Goal: Find specific page/section: Find specific page/section

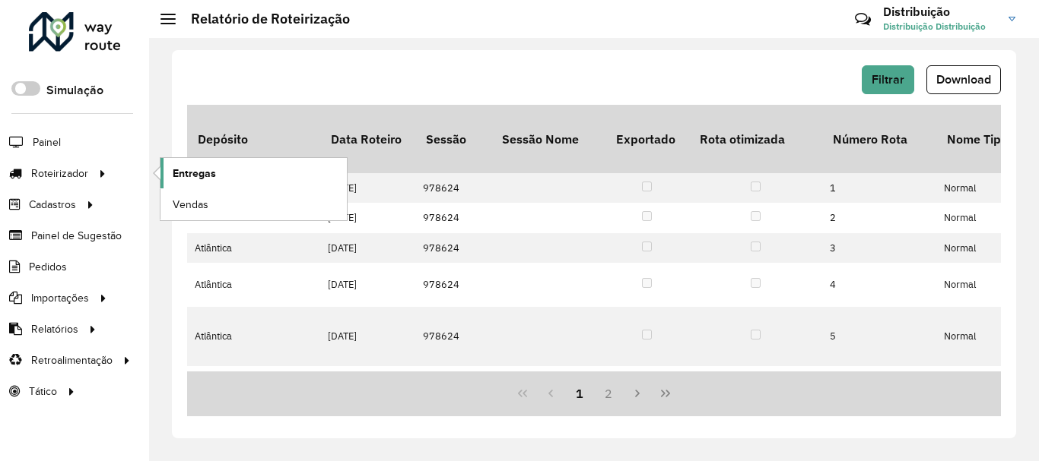
click at [205, 170] on span "Entregas" at bounding box center [194, 174] width 43 height 16
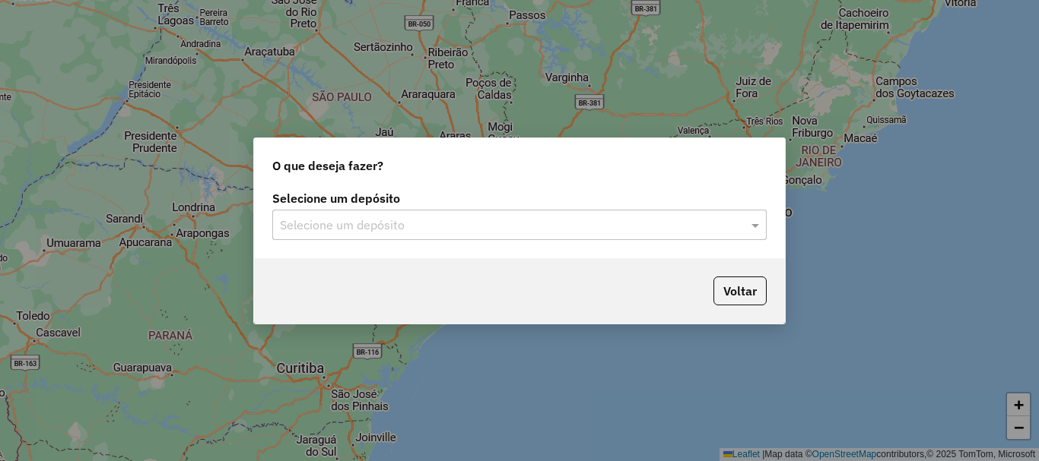
click at [360, 228] on input "text" at bounding box center [504, 226] width 449 height 18
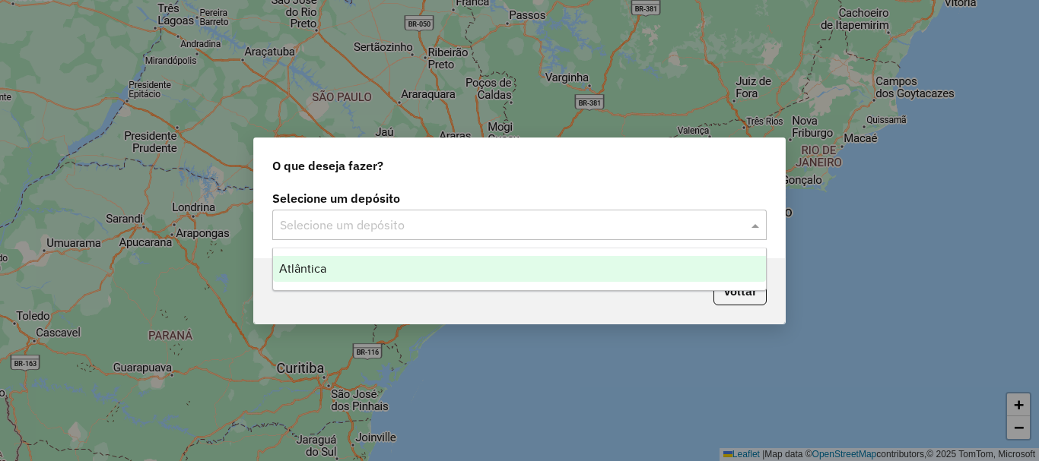
click at [366, 268] on div "Atlântica" at bounding box center [519, 269] width 493 height 26
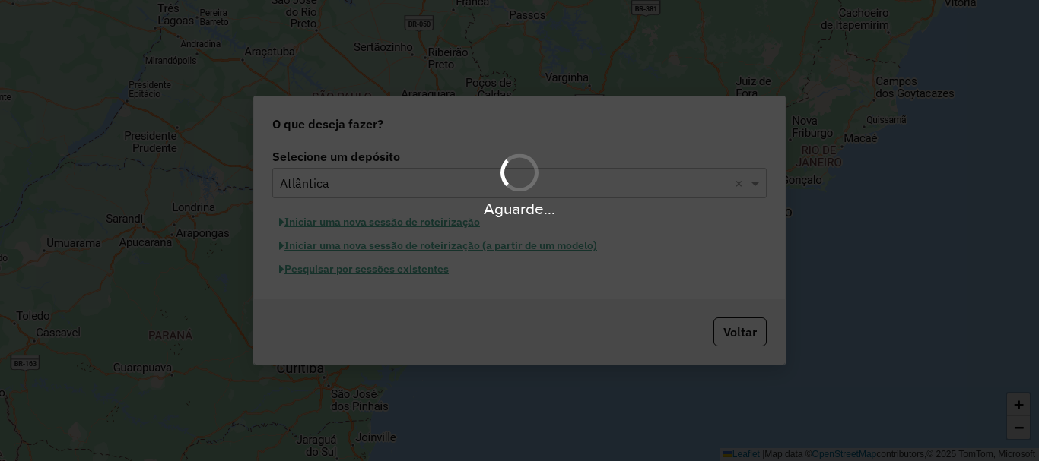
click at [414, 270] on div "Aguarde..." at bounding box center [519, 230] width 1039 height 461
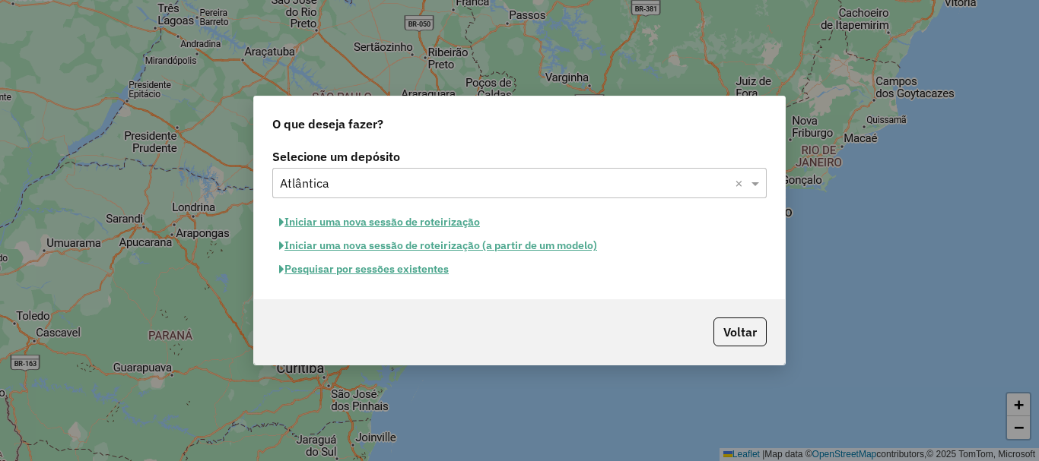
click at [394, 267] on button "Pesquisar por sessões existentes" at bounding box center [363, 270] width 183 height 24
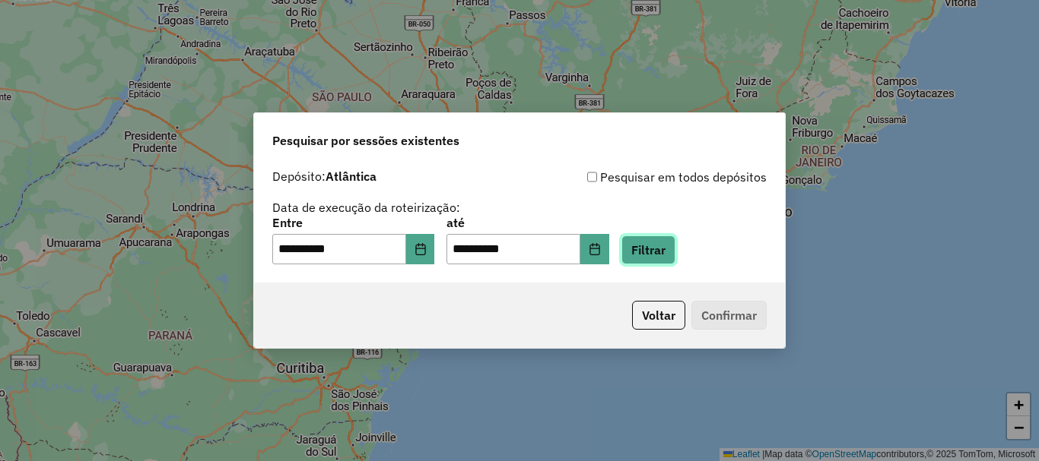
click at [675, 247] on button "Filtrar" at bounding box center [648, 250] width 54 height 29
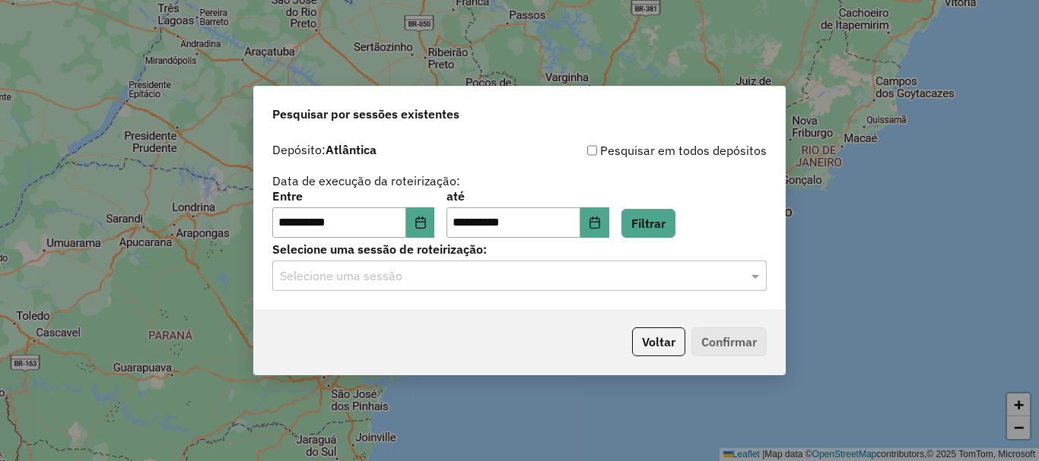
click at [378, 282] on input "text" at bounding box center [504, 277] width 449 height 18
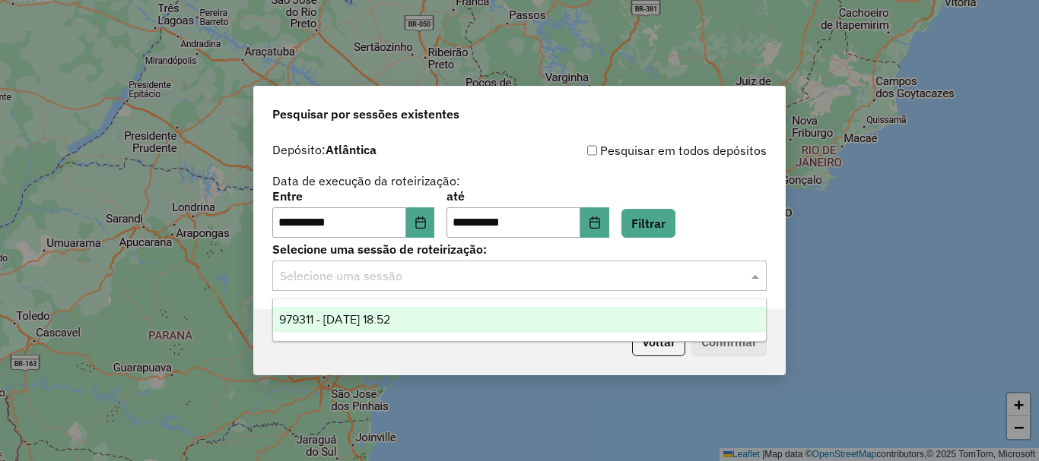
click at [390, 315] on span "979311 - [DATE] 18:52" at bounding box center [334, 319] width 111 height 13
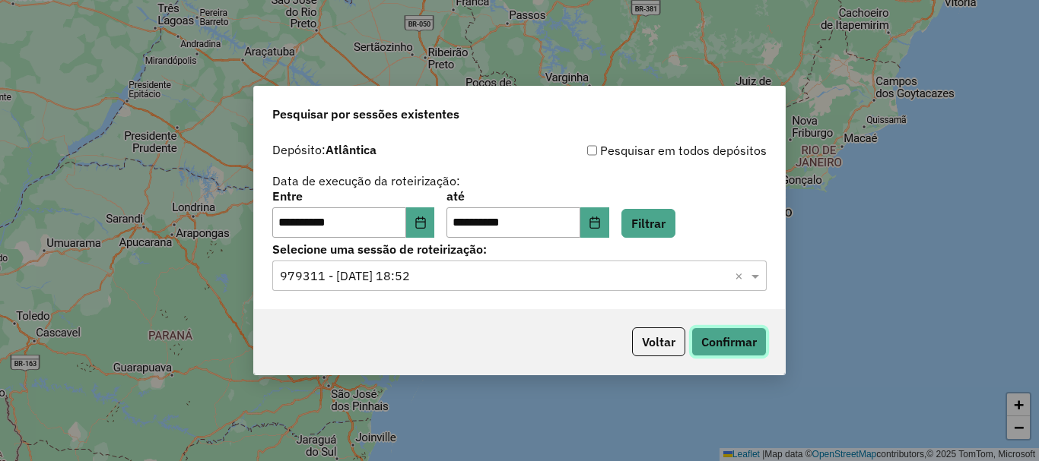
click at [727, 353] on button "Confirmar" at bounding box center [728, 342] width 75 height 29
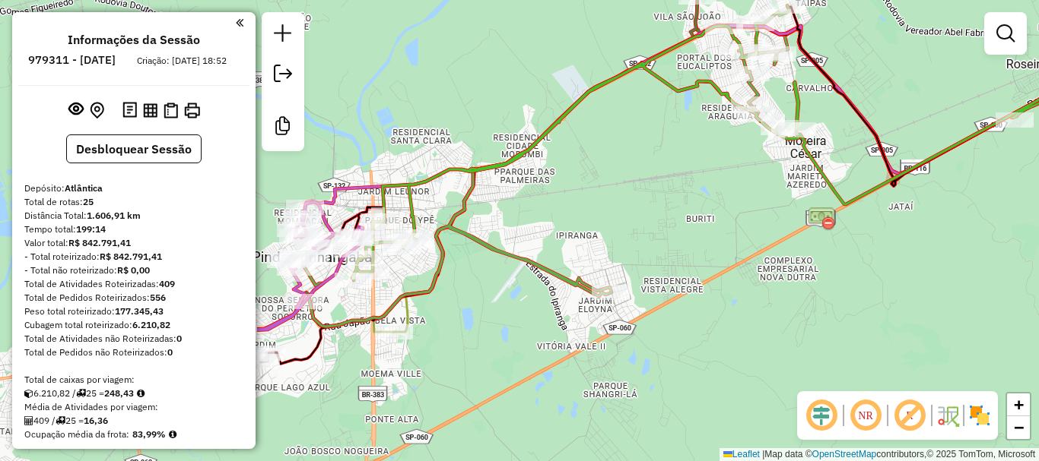
drag, startPoint x: 337, startPoint y: 306, endPoint x: 649, endPoint y: 338, distance: 314.1
click at [649, 338] on div "Janela de atendimento Grade de atendimento Capacidade Transportadoras Veículos …" at bounding box center [519, 230] width 1039 height 461
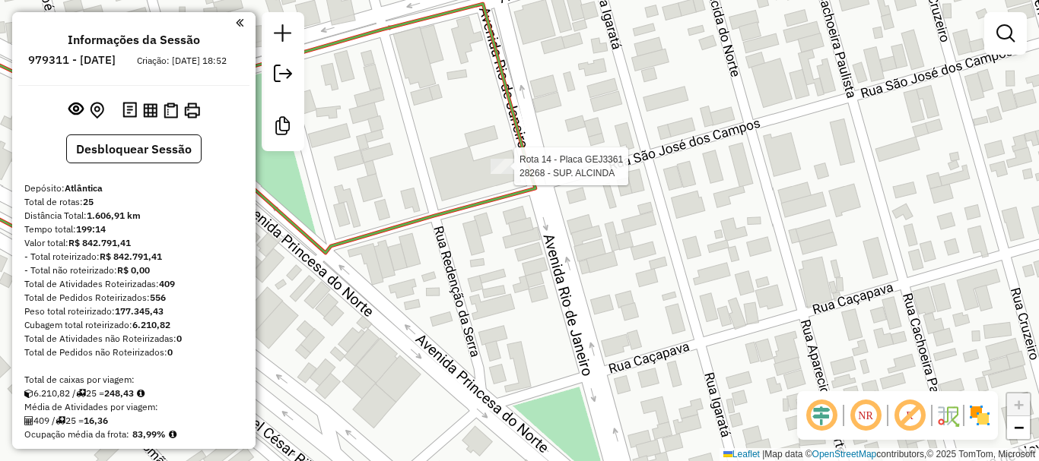
select select "**********"
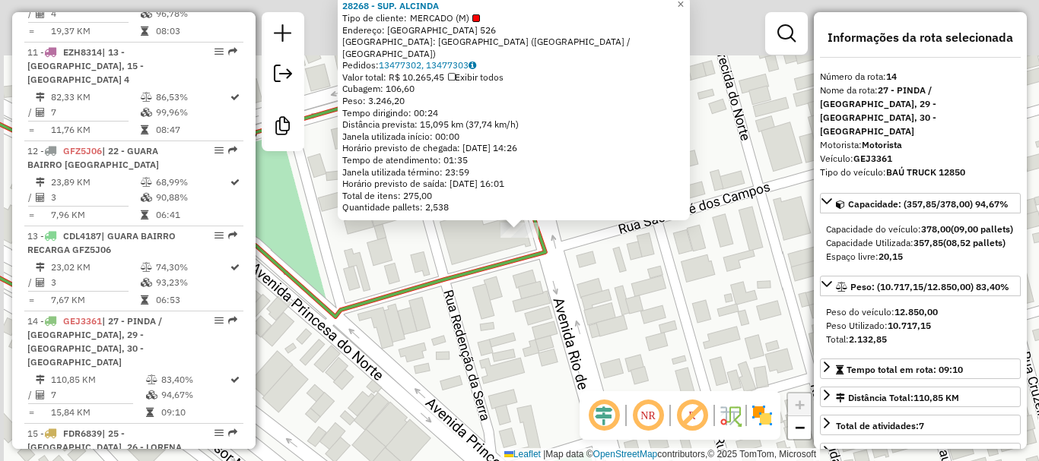
scroll to position [1811, 0]
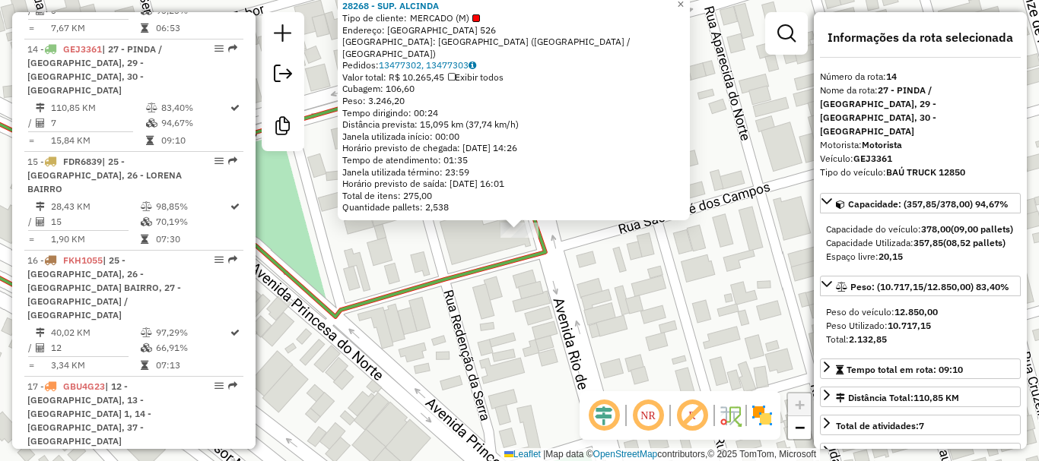
click at [579, 284] on div "28268 - SUP. ALCINDA Tipo de cliente: MERCADO (M) Endereço: RIO DE JANEIRO 526 …" at bounding box center [519, 230] width 1039 height 461
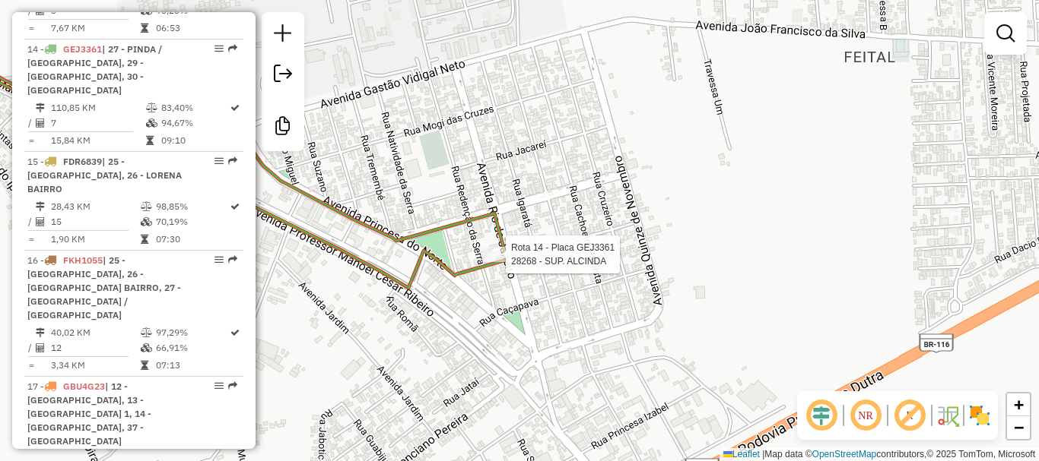
select select "**********"
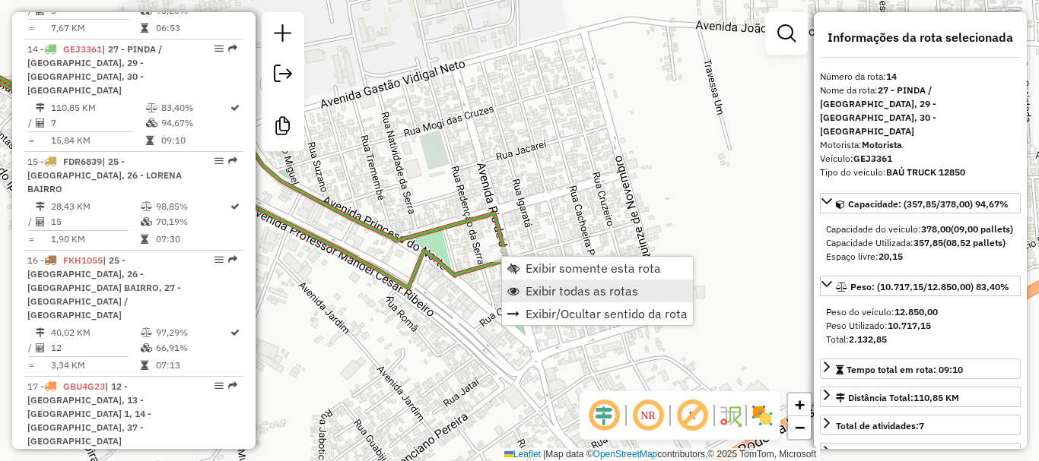
click at [570, 292] on span "Exibir todas as rotas" at bounding box center [581, 291] width 113 height 12
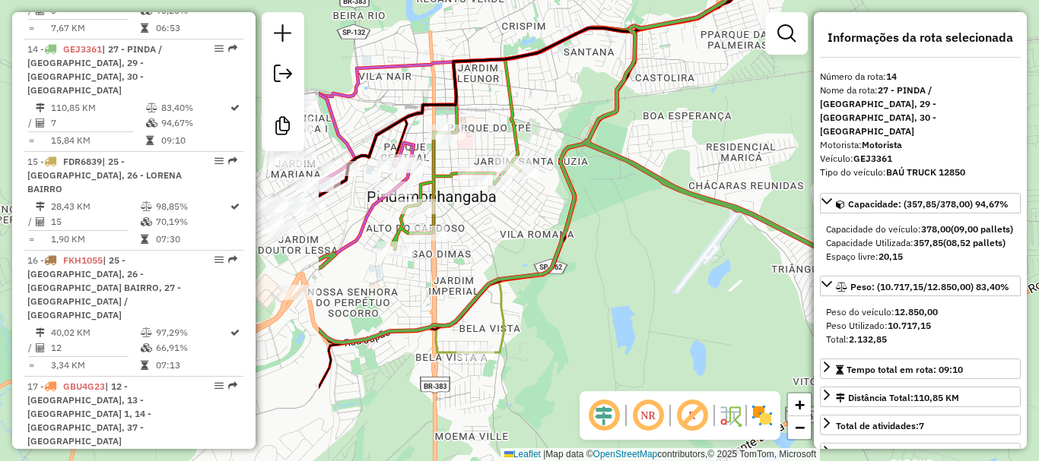
drag, startPoint x: 399, startPoint y: 308, endPoint x: 820, endPoint y: 294, distance: 420.6
click at [820, 294] on hb-router-mapa "Informações da Sessão 979311 - 14/08/2025 Criação: 13/08/2025 18:52 Desbloquear…" at bounding box center [519, 230] width 1039 height 461
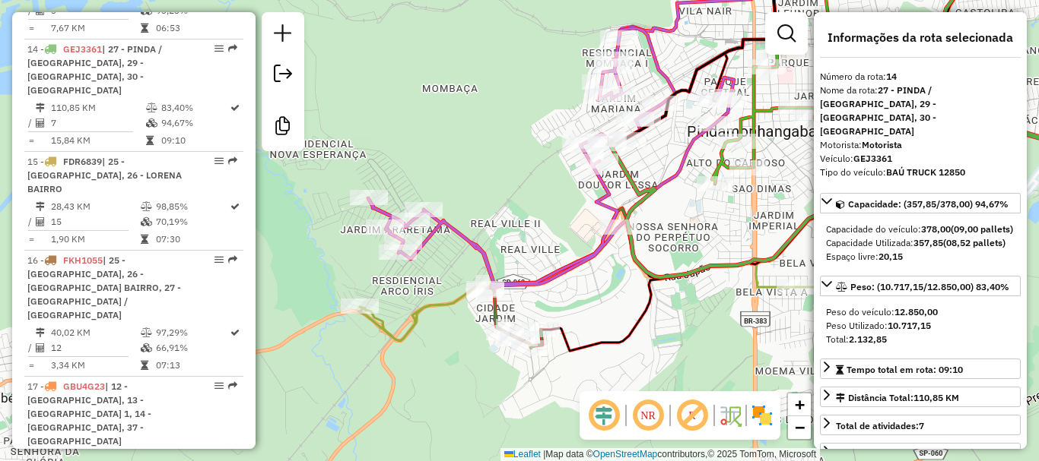
drag, startPoint x: 428, startPoint y: 291, endPoint x: 748, endPoint y: 226, distance: 326.7
click at [748, 226] on div "Janela de atendimento Grade de atendimento Capacidade Transportadoras Veículos …" at bounding box center [519, 230] width 1039 height 461
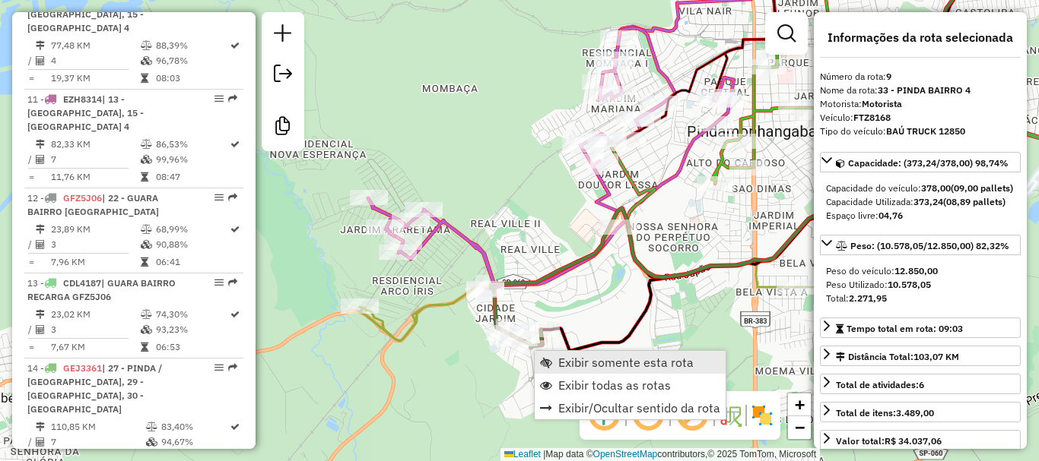
scroll to position [1385, 0]
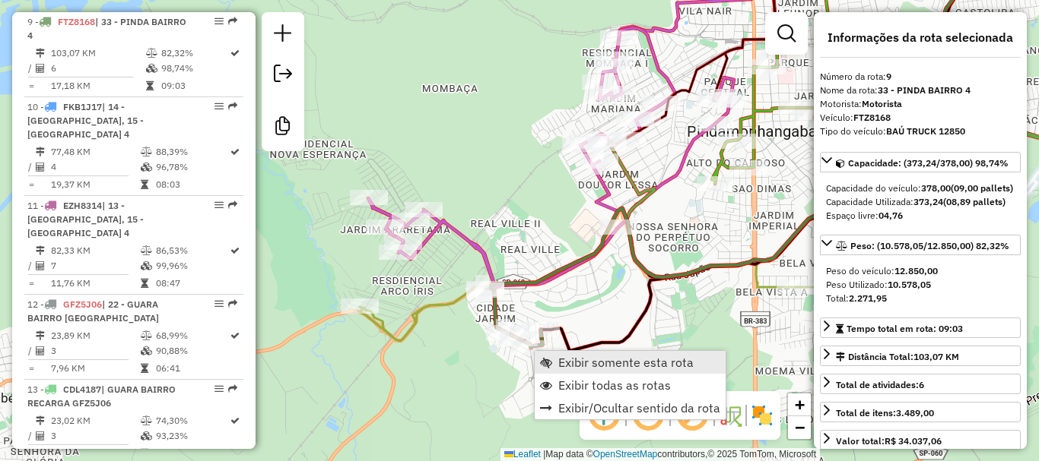
click at [589, 362] on span "Exibir somente esta rota" at bounding box center [625, 363] width 135 height 12
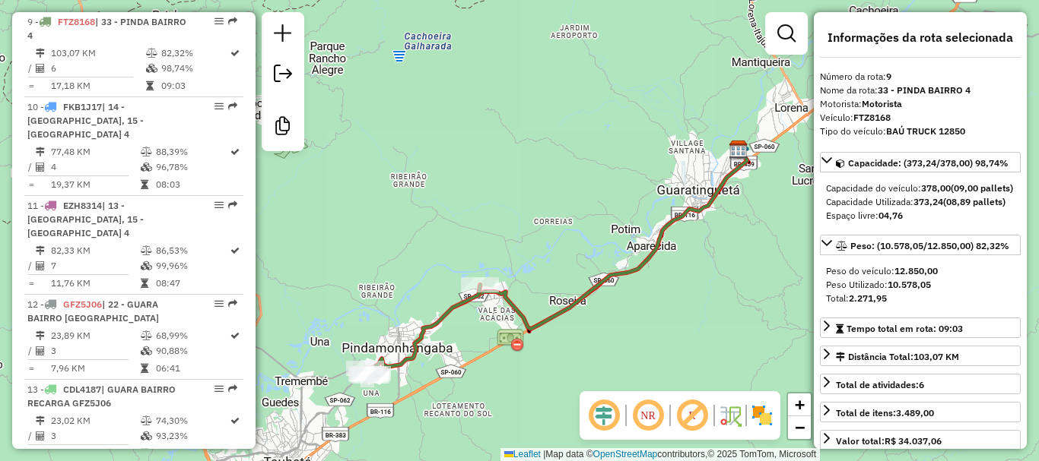
drag, startPoint x: 436, startPoint y: 351, endPoint x: 595, endPoint y: 263, distance: 181.7
click at [595, 262] on div "Janela de atendimento Grade de atendimento Capacidade Transportadoras Veículos …" at bounding box center [519, 230] width 1039 height 461
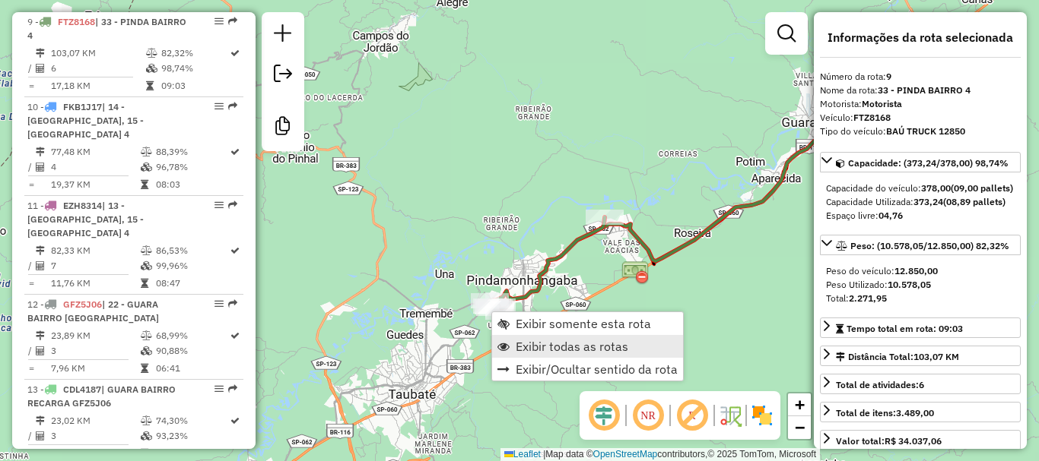
click at [532, 350] on span "Exibir todas as rotas" at bounding box center [571, 347] width 113 height 12
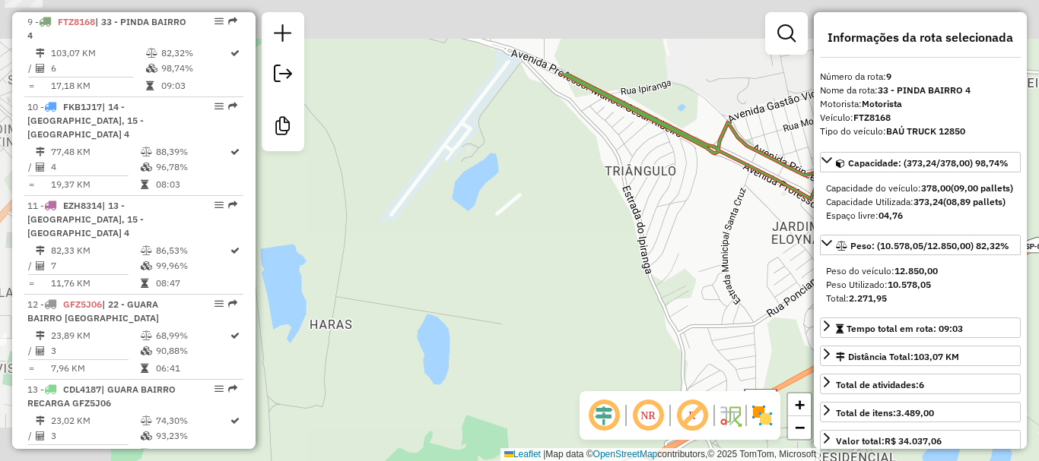
drag, startPoint x: 553, startPoint y: 173, endPoint x: 747, endPoint y: 277, distance: 220.1
click at [747, 277] on div "Janela de atendimento Grade de atendimento Capacidade Transportadoras Veículos …" at bounding box center [519, 230] width 1039 height 461
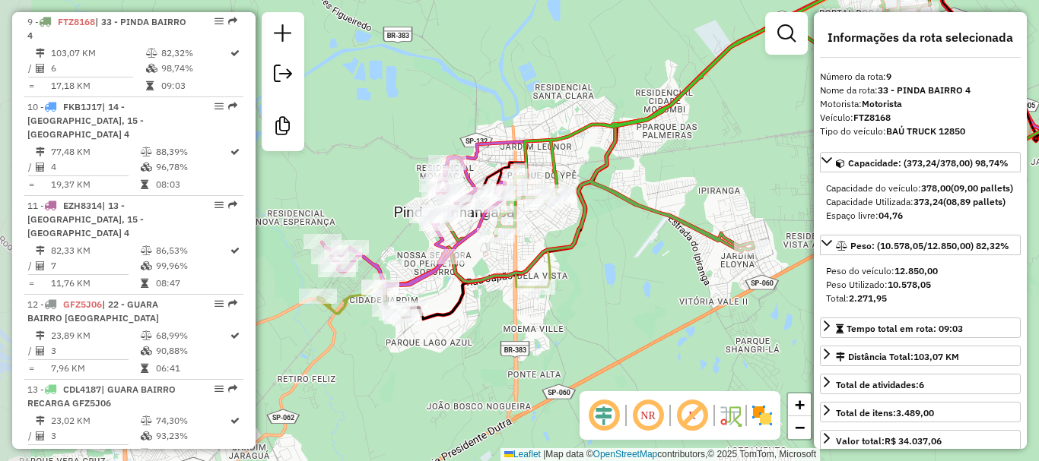
drag, startPoint x: 472, startPoint y: 274, endPoint x: 613, endPoint y: 291, distance: 141.7
click at [613, 291] on div "Janela de atendimento Grade de atendimento Capacidade Transportadoras Veículos …" at bounding box center [519, 230] width 1039 height 461
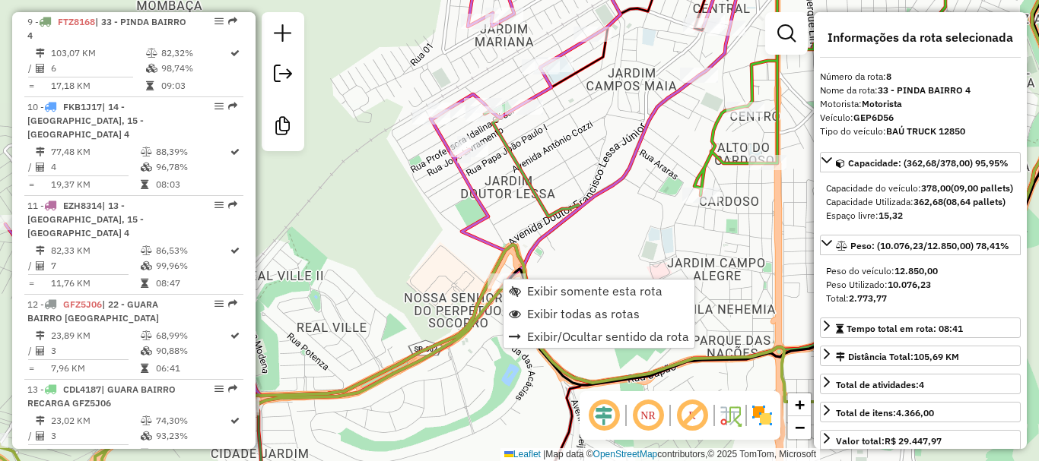
scroll to position [1300, 0]
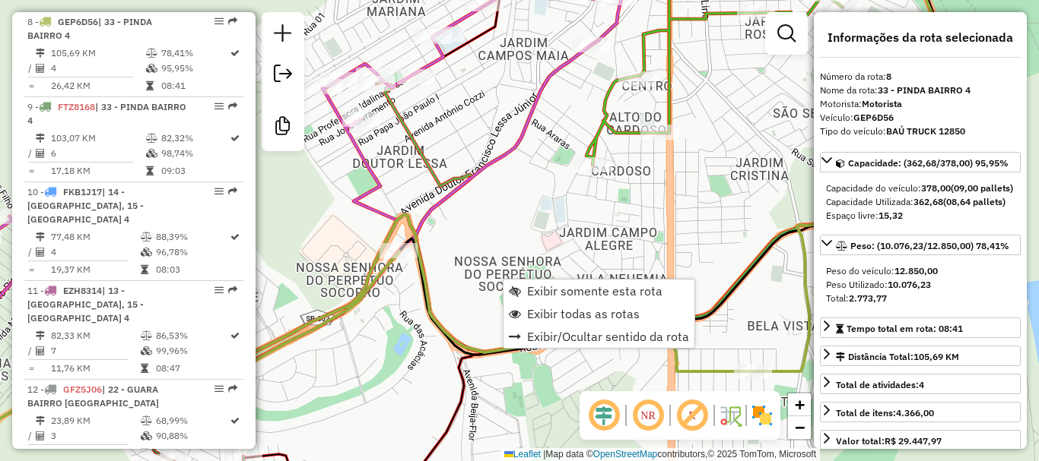
drag, startPoint x: 617, startPoint y: 253, endPoint x: 494, endPoint y: 219, distance: 127.8
click at [484, 213] on div "Janela de atendimento Grade de atendimento Capacidade Transportadoras Veículos …" at bounding box center [519, 230] width 1039 height 461
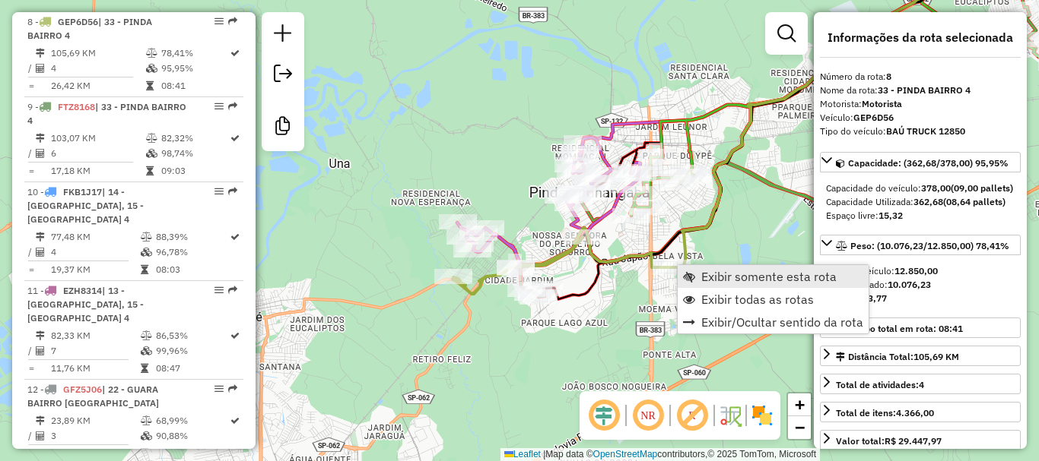
click at [744, 276] on span "Exibir somente esta rota" at bounding box center [768, 277] width 135 height 12
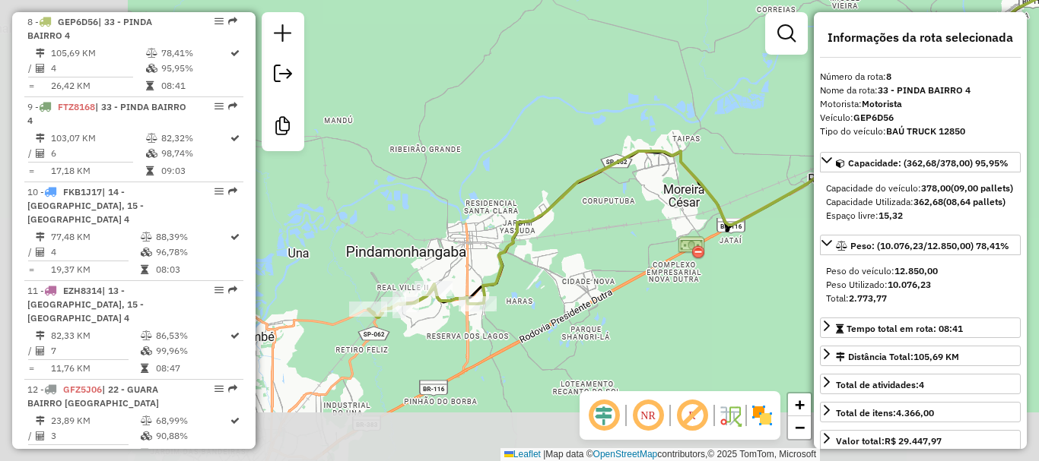
drag, startPoint x: 556, startPoint y: 272, endPoint x: 682, endPoint y: 211, distance: 140.4
click at [798, 138] on div "Janela de atendimento Grade de atendimento Capacidade Transportadoras Veículos …" at bounding box center [519, 230] width 1039 height 461
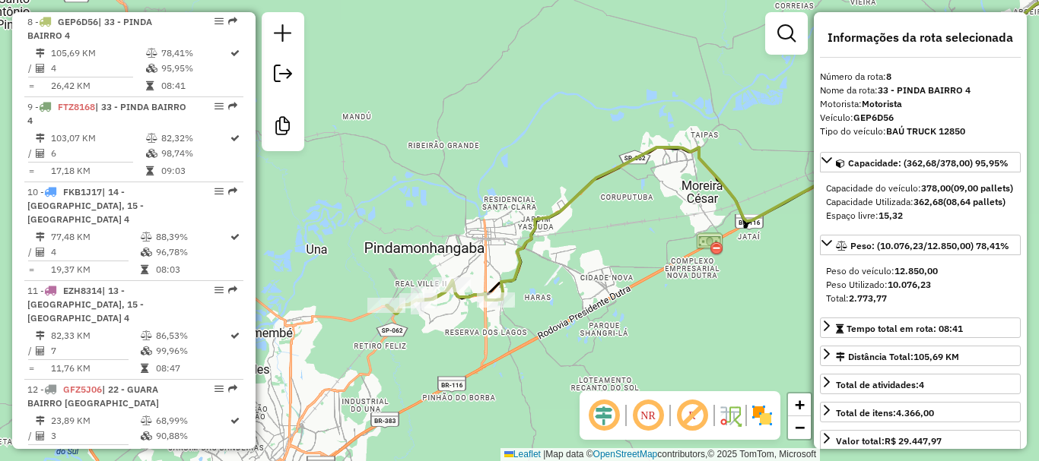
click at [547, 310] on div "Janela de atendimento Grade de atendimento Capacidade Transportadoras Veículos …" at bounding box center [519, 230] width 1039 height 461
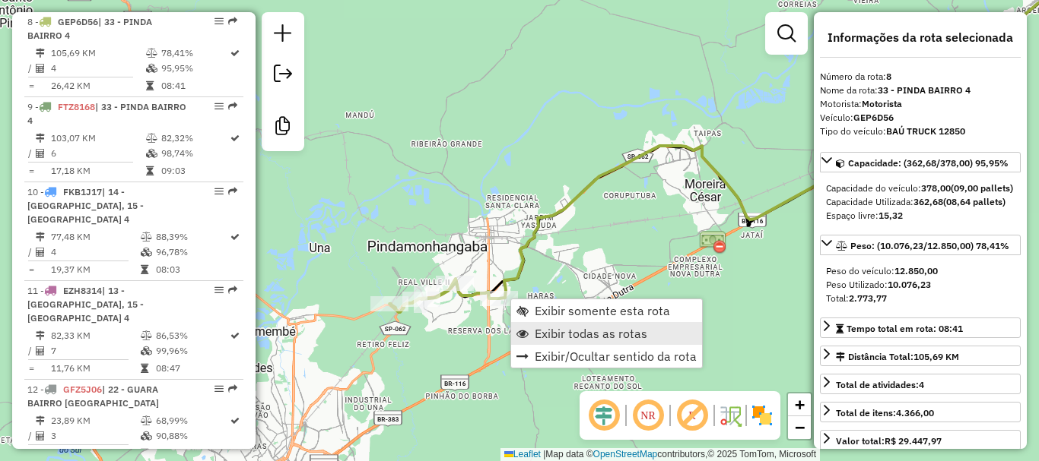
click at [548, 331] on span "Exibir todas as rotas" at bounding box center [590, 334] width 113 height 12
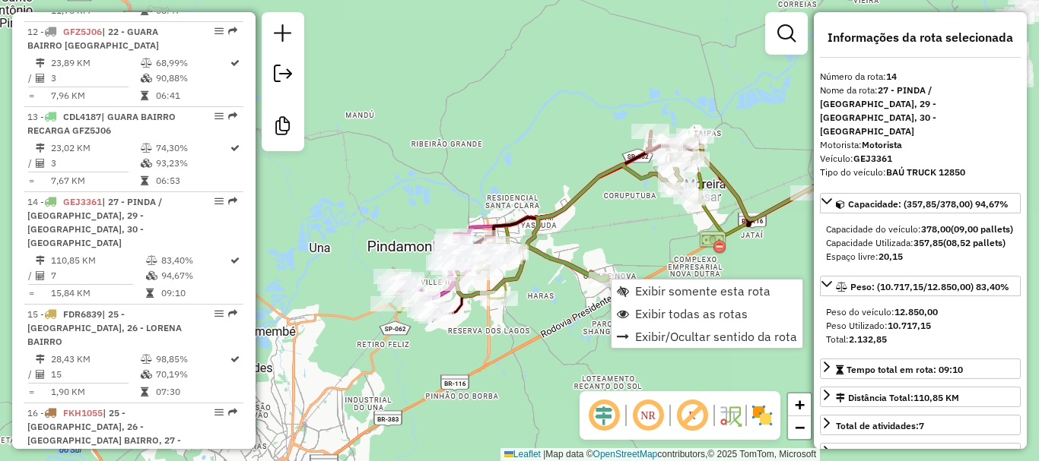
scroll to position [1811, 0]
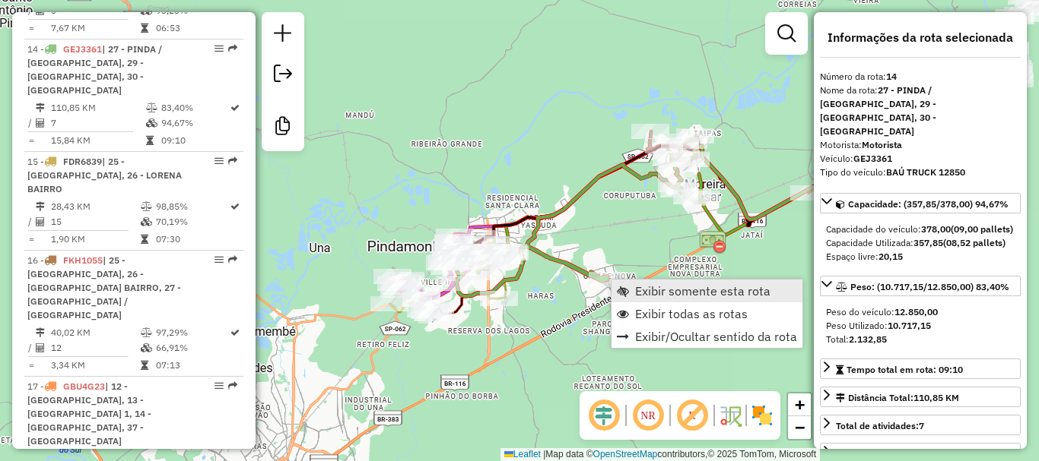
click at [652, 292] on span "Exibir somente esta rota" at bounding box center [702, 291] width 135 height 12
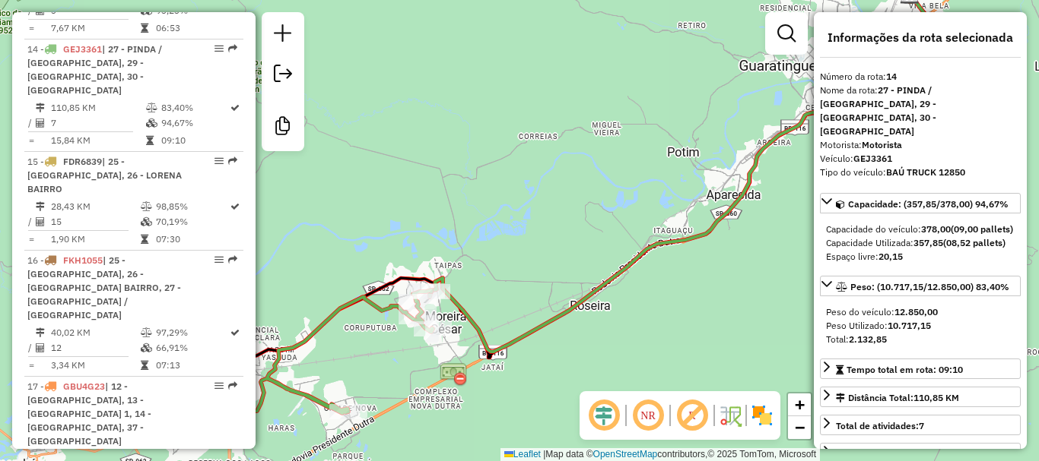
drag, startPoint x: 560, startPoint y: 279, endPoint x: 791, endPoint y: 167, distance: 256.7
click at [791, 167] on div "Janela de atendimento Grade de atendimento Capacidade Transportadoras Veículos …" at bounding box center [519, 230] width 1039 height 461
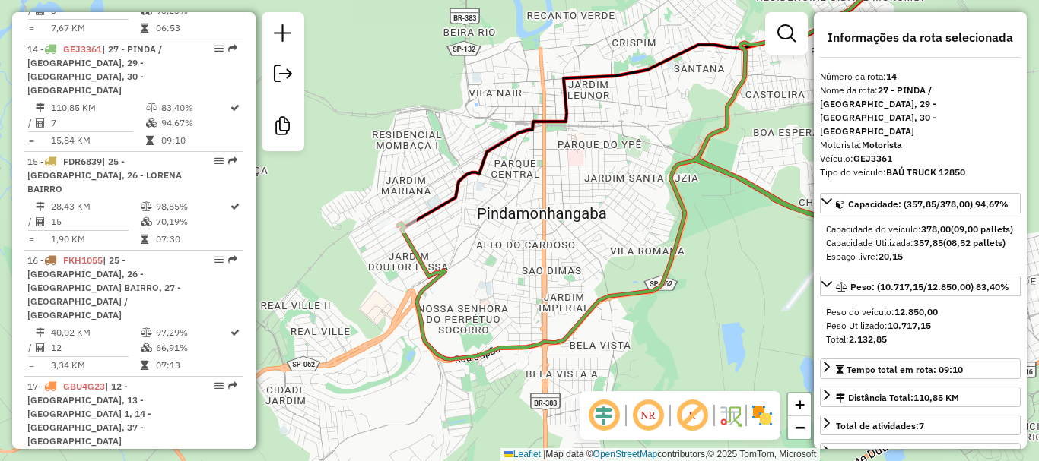
drag, startPoint x: 403, startPoint y: 247, endPoint x: 584, endPoint y: 242, distance: 181.0
click at [588, 244] on div "Janela de atendimento Grade de atendimento Capacidade Transportadoras Veículos …" at bounding box center [519, 230] width 1039 height 461
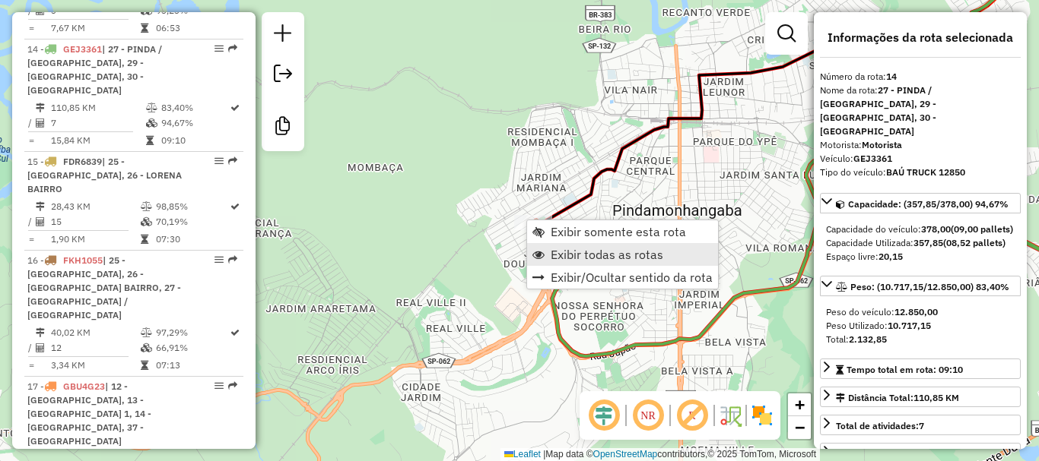
click at [587, 258] on span "Exibir todas as rotas" at bounding box center [606, 255] width 113 height 12
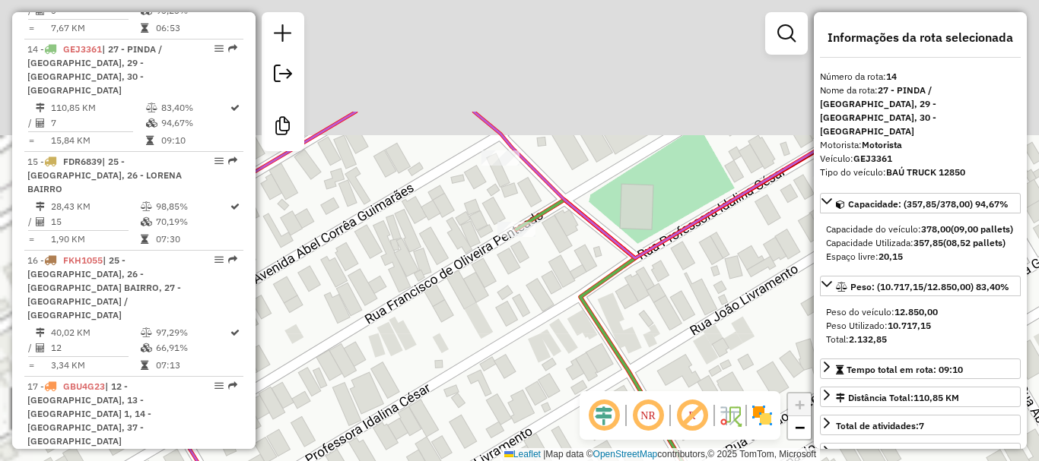
drag, startPoint x: 455, startPoint y: 138, endPoint x: 505, endPoint y: 293, distance: 162.3
click at [505, 295] on div "Janela de atendimento Grade de atendimento Capacidade Transportadoras Veículos …" at bounding box center [519, 230] width 1039 height 461
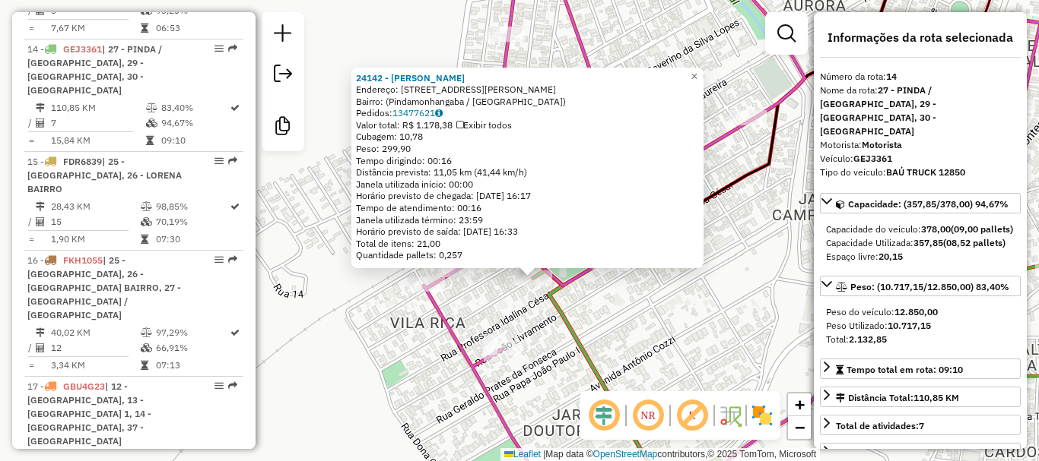
drag, startPoint x: 668, startPoint y: 321, endPoint x: 591, endPoint y: 253, distance: 102.9
click at [591, 253] on div "24142 - RICARDO GARCIA - BAR Endereço: Rua Francisco de Oliveira Penteado, 903 …" at bounding box center [519, 230] width 1039 height 461
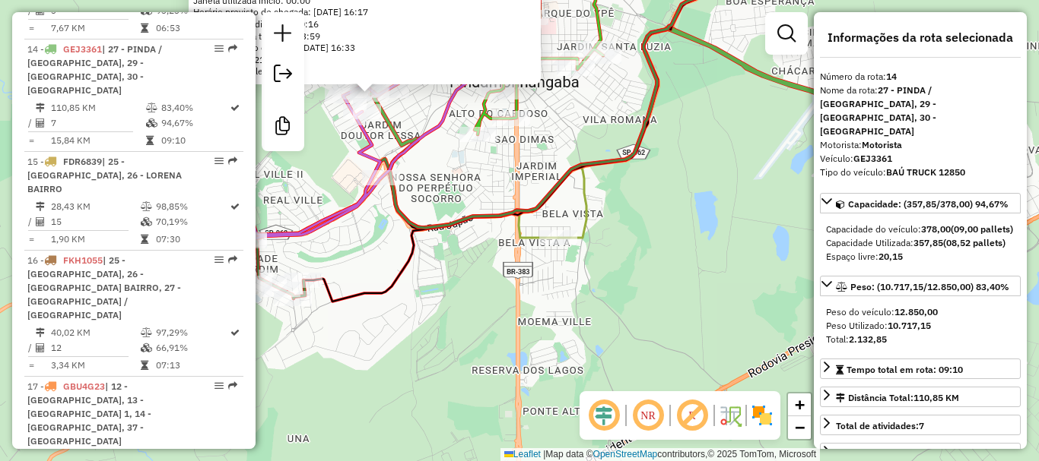
drag, startPoint x: 649, startPoint y: 346, endPoint x: 439, endPoint y: 188, distance: 263.4
click at [439, 188] on div "24142 - RICARDO GARCIA - BAR Endereço: Rua Francisco de Oliveira Penteado, 903 …" at bounding box center [519, 230] width 1039 height 461
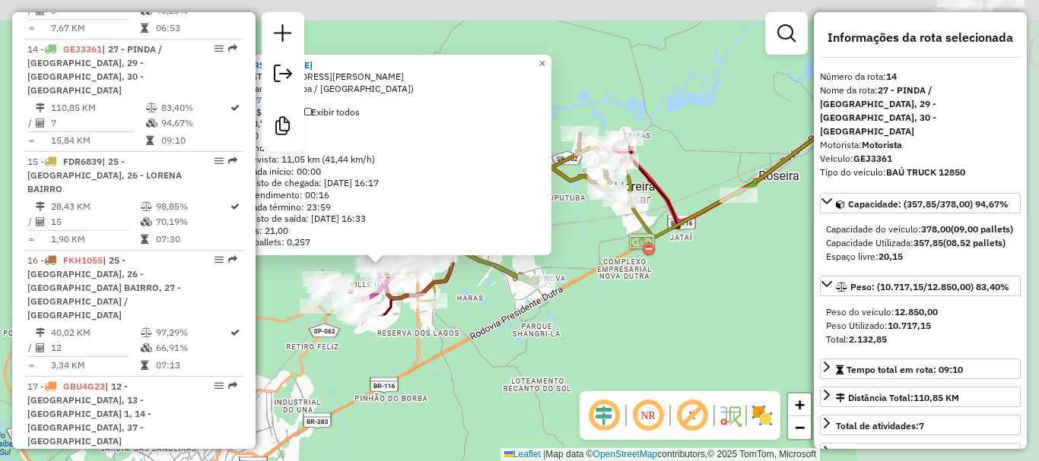
drag, startPoint x: 712, startPoint y: 224, endPoint x: 450, endPoint y: 321, distance: 279.8
click at [450, 321] on div "24142 - RICARDO GARCIA - BAR Endereço: Rua Francisco de Oliveira Penteado, 903 …" at bounding box center [519, 230] width 1039 height 461
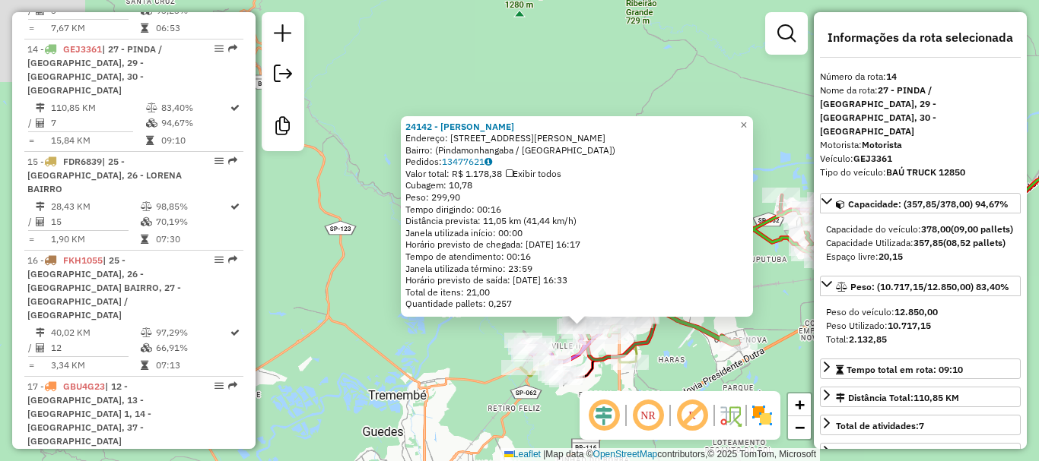
drag, startPoint x: 502, startPoint y: 311, endPoint x: 645, endPoint y: 352, distance: 149.4
click at [695, 362] on div "24142 - RICARDO GARCIA - BAR Endereço: Rua Francisco de Oliveira Penteado, 903 …" at bounding box center [519, 230] width 1039 height 461
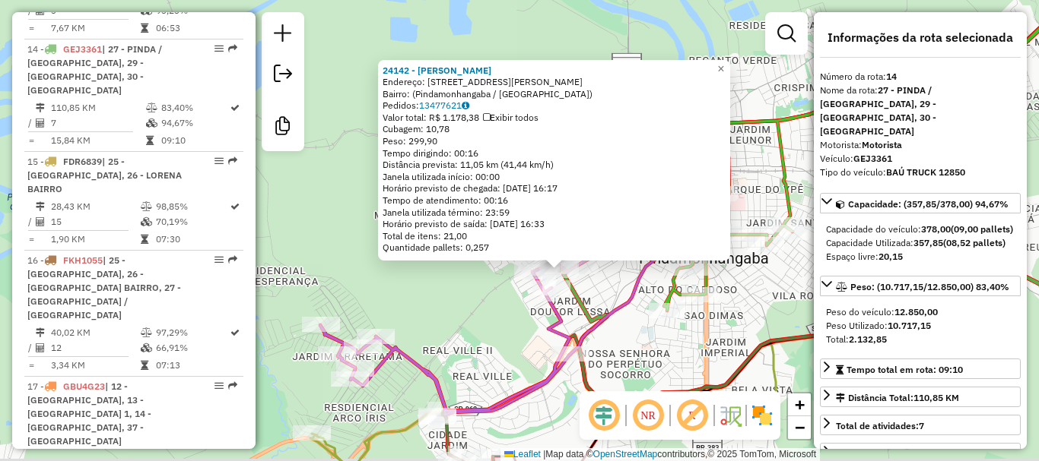
drag, startPoint x: 627, startPoint y: 307, endPoint x: 624, endPoint y: 325, distance: 18.5
click at [611, 295] on div "24142 - RICARDO GARCIA - BAR Endereço: Rua Francisco de Oliveira Penteado, 903 …" at bounding box center [519, 230] width 1039 height 461
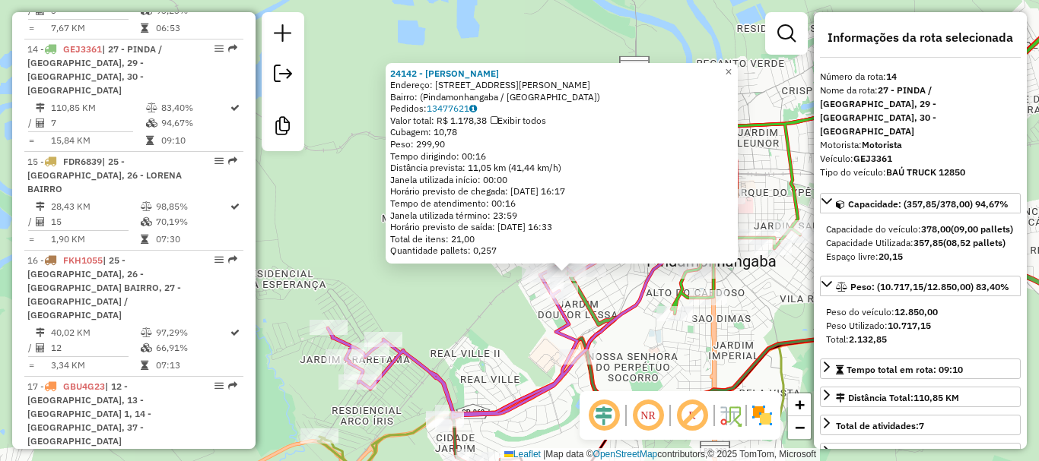
click at [638, 352] on div "24142 - RICARDO GARCIA - BAR Endereço: Rua Francisco de Oliveira Penteado, 903 …" at bounding box center [519, 230] width 1039 height 461
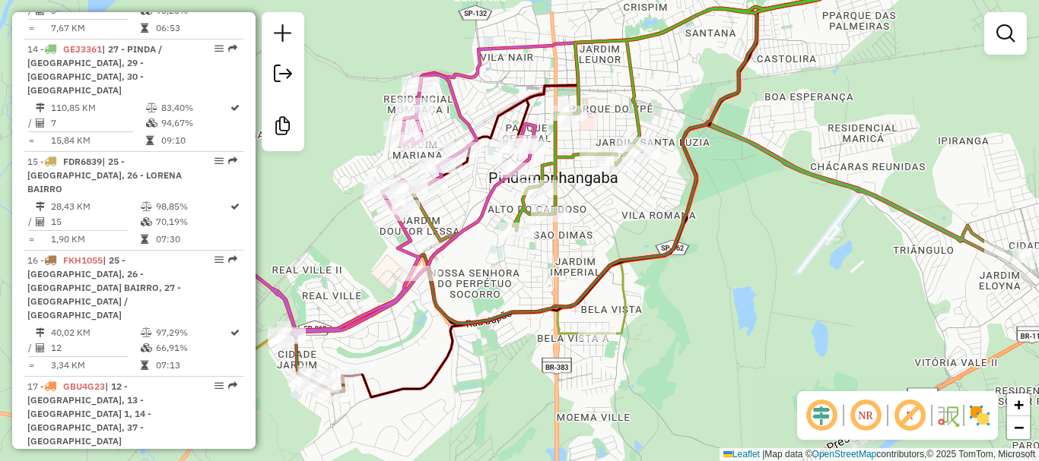
drag, startPoint x: 639, startPoint y: 352, endPoint x: 480, endPoint y: 268, distance: 180.2
click at [480, 268] on div "Janela de atendimento Grade de atendimento Capacidade Transportadoras Veículos …" at bounding box center [519, 230] width 1039 height 461
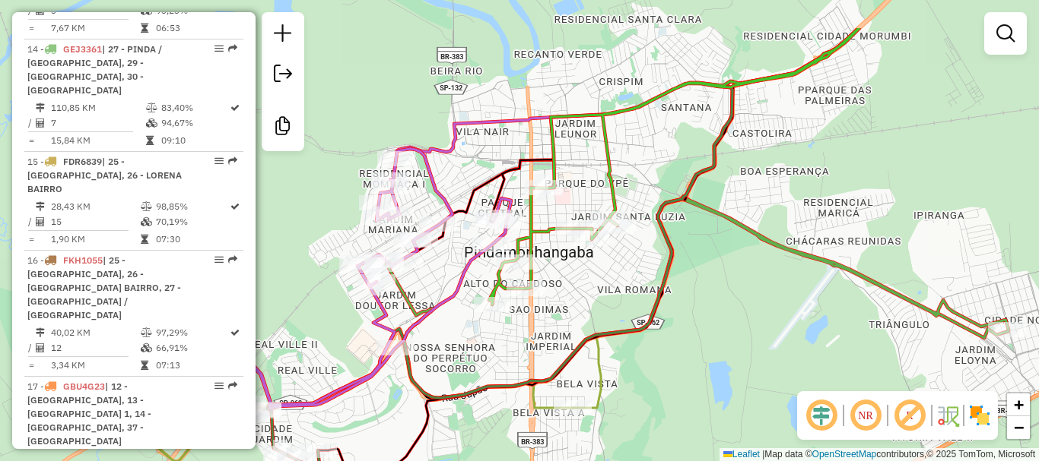
drag, startPoint x: 466, startPoint y: 292, endPoint x: 450, endPoint y: 347, distance: 57.0
click at [450, 347] on div "Janela de atendimento Grade de atendimento Capacidade Transportadoras Veículos …" at bounding box center [519, 230] width 1039 height 461
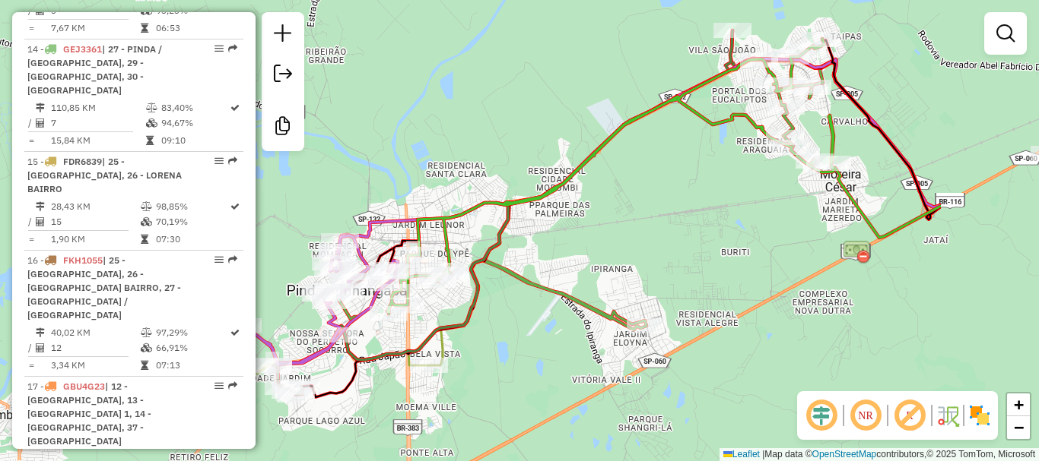
drag, startPoint x: 663, startPoint y: 293, endPoint x: 553, endPoint y: 322, distance: 113.2
click at [553, 322] on div "Janela de atendimento Grade de atendimento Capacidade Transportadoras Veículos …" at bounding box center [519, 230] width 1039 height 461
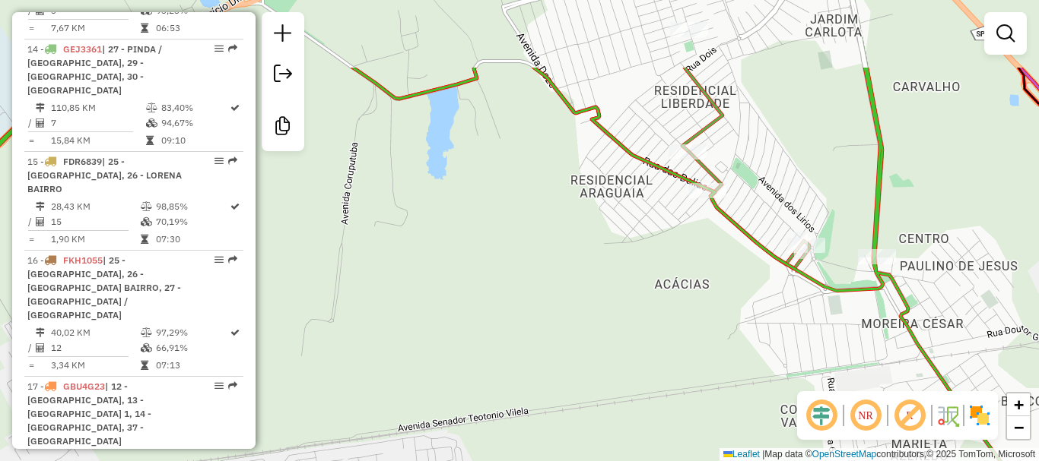
drag, startPoint x: 791, startPoint y: 156, endPoint x: 642, endPoint y: 308, distance: 212.4
click at [642, 312] on div "Janela de atendimento Grade de atendimento Capacidade Transportadoras Veículos …" at bounding box center [519, 230] width 1039 height 461
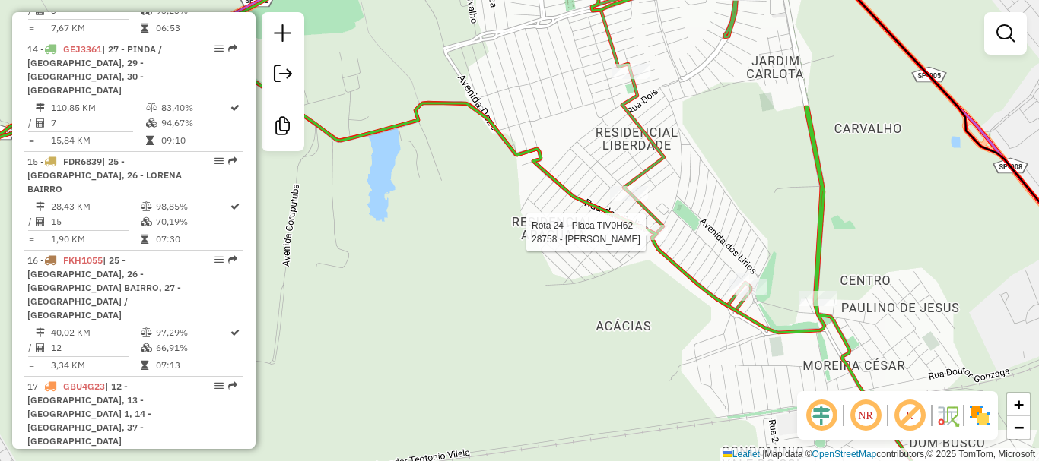
select select "**********"
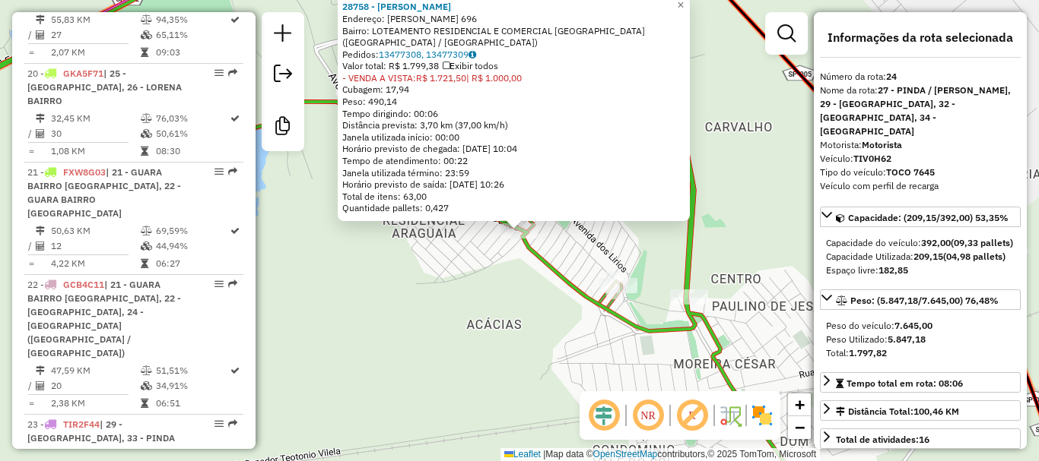
scroll to position [2586, 0]
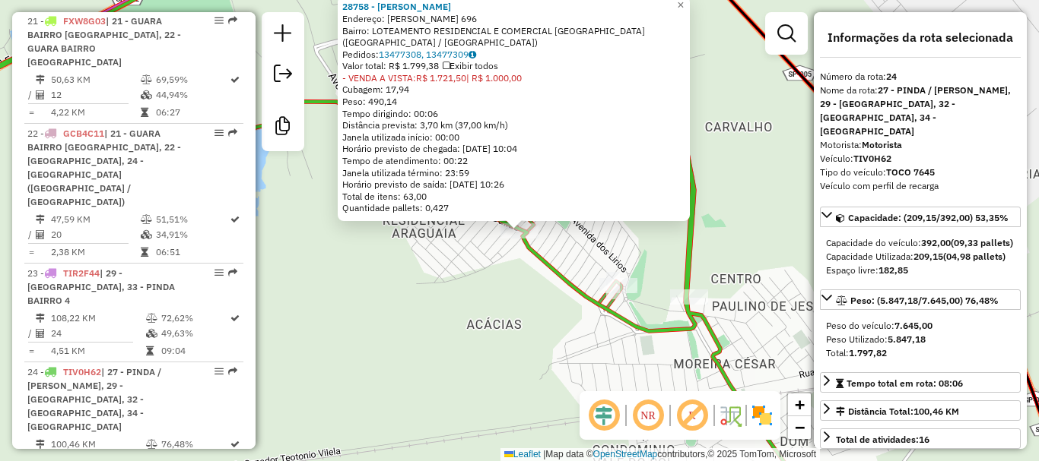
click at [537, 305] on div "28758 - MAMUT LORENA Endereço: FRANCISCO CARLOS DE OLIVEIRA 696 Bairro: LOTEAME…" at bounding box center [519, 230] width 1039 height 461
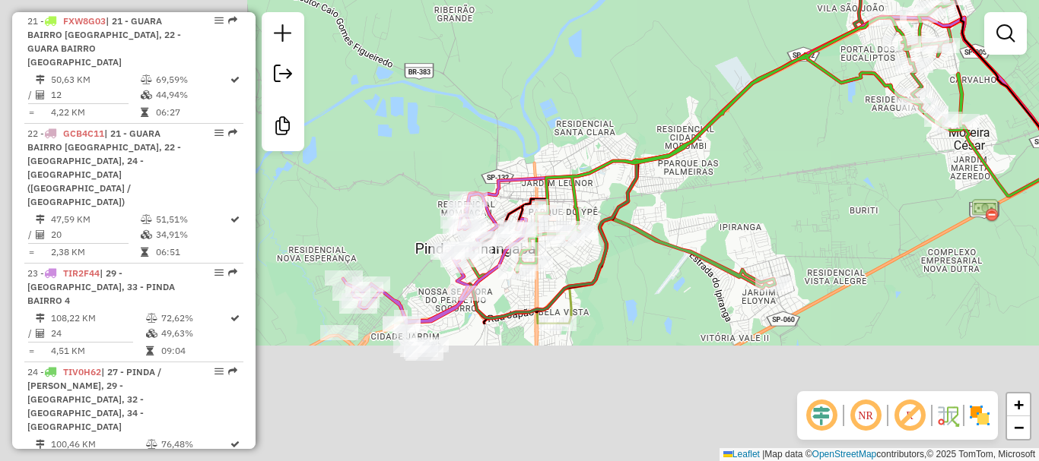
drag, startPoint x: 470, startPoint y: 350, endPoint x: 943, endPoint y: 126, distance: 523.7
click at [943, 126] on div "Janela de atendimento Grade de atendimento Capacidade Transportadoras Veículos …" at bounding box center [519, 230] width 1039 height 461
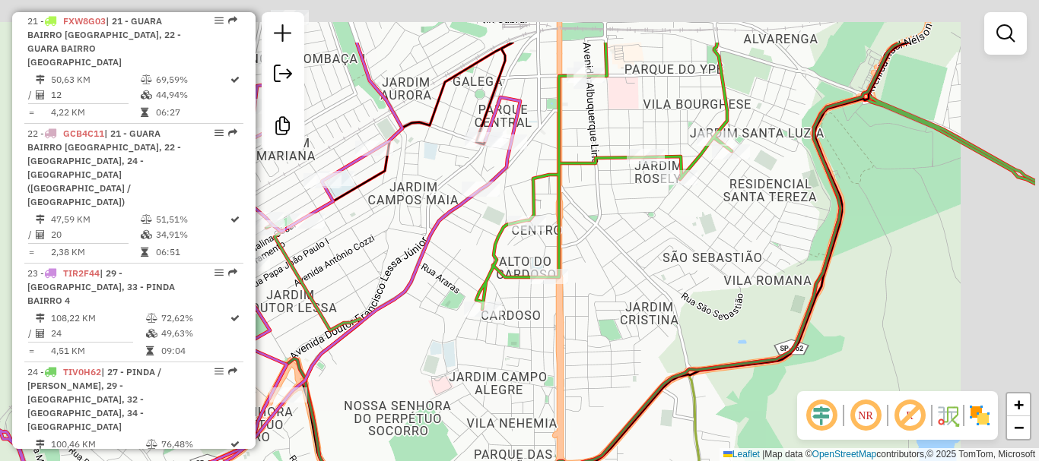
drag, startPoint x: 697, startPoint y: 192, endPoint x: 661, endPoint y: 222, distance: 46.4
click at [661, 222] on div "Rota 24 - Placa TIV0H62 35757 - ADEGA DO PIU 02 Janela de atendimento Grade de …" at bounding box center [519, 230] width 1039 height 461
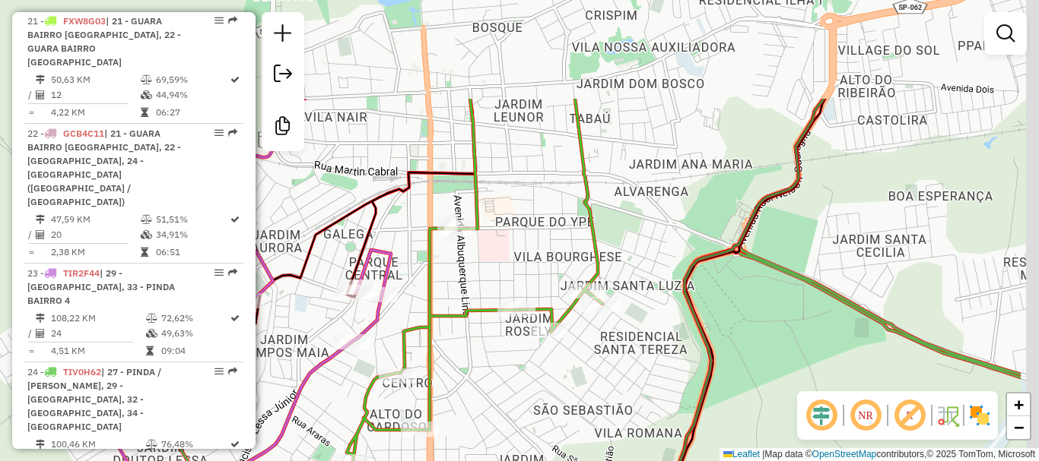
drag, startPoint x: 690, startPoint y: 247, endPoint x: 626, endPoint y: 291, distance: 77.6
click at [611, 335] on div "Rota 24 - Placa TIV0H62 35757 - ADEGA DO PIU 02 Janela de atendimento Grade de …" at bounding box center [519, 230] width 1039 height 461
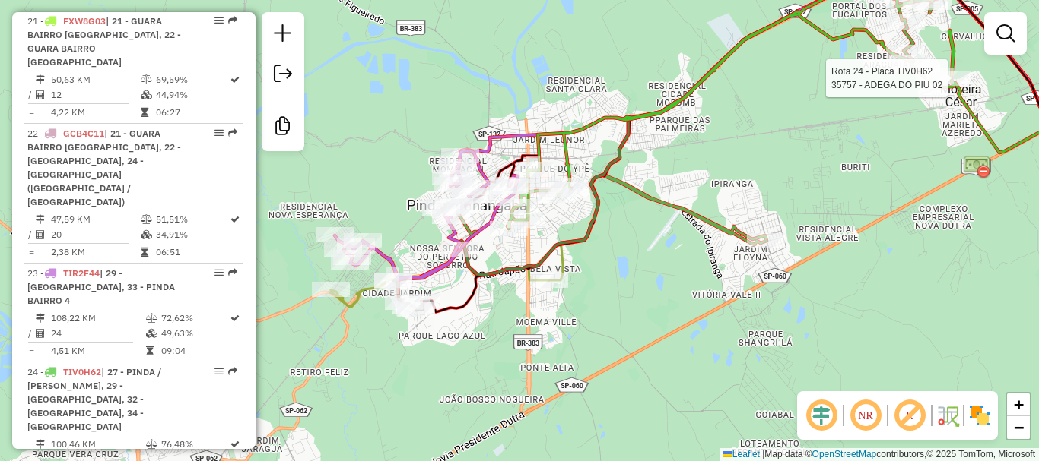
drag, startPoint x: 733, startPoint y: 338, endPoint x: 662, endPoint y: 254, distance: 109.5
click at [662, 254] on div "Rota 24 - Placa TIV0H62 35757 - ADEGA DO PIU 02 Janela de atendimento Grade de …" at bounding box center [519, 230] width 1039 height 461
